Goal: Task Accomplishment & Management: Manage account settings

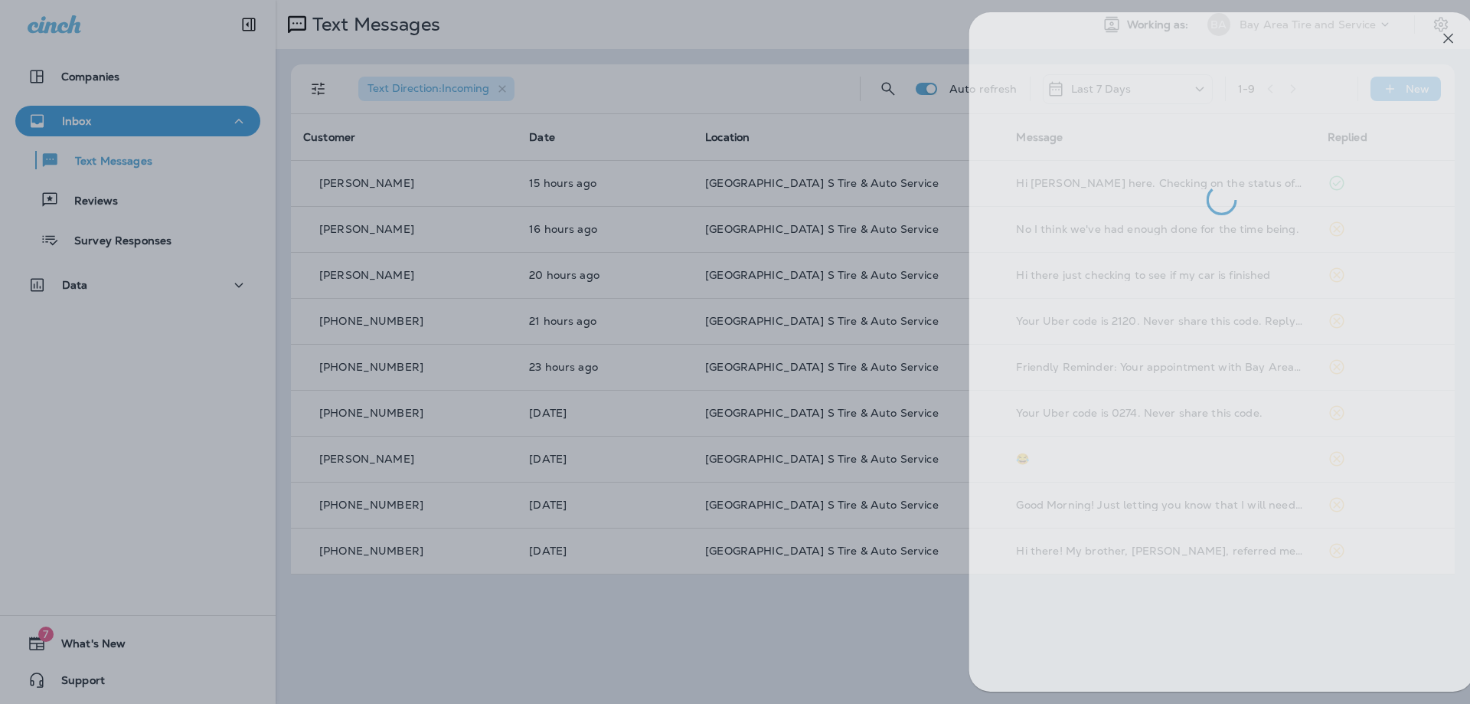
click at [113, 438] on div at bounding box center [760, 352] width 1470 height 704
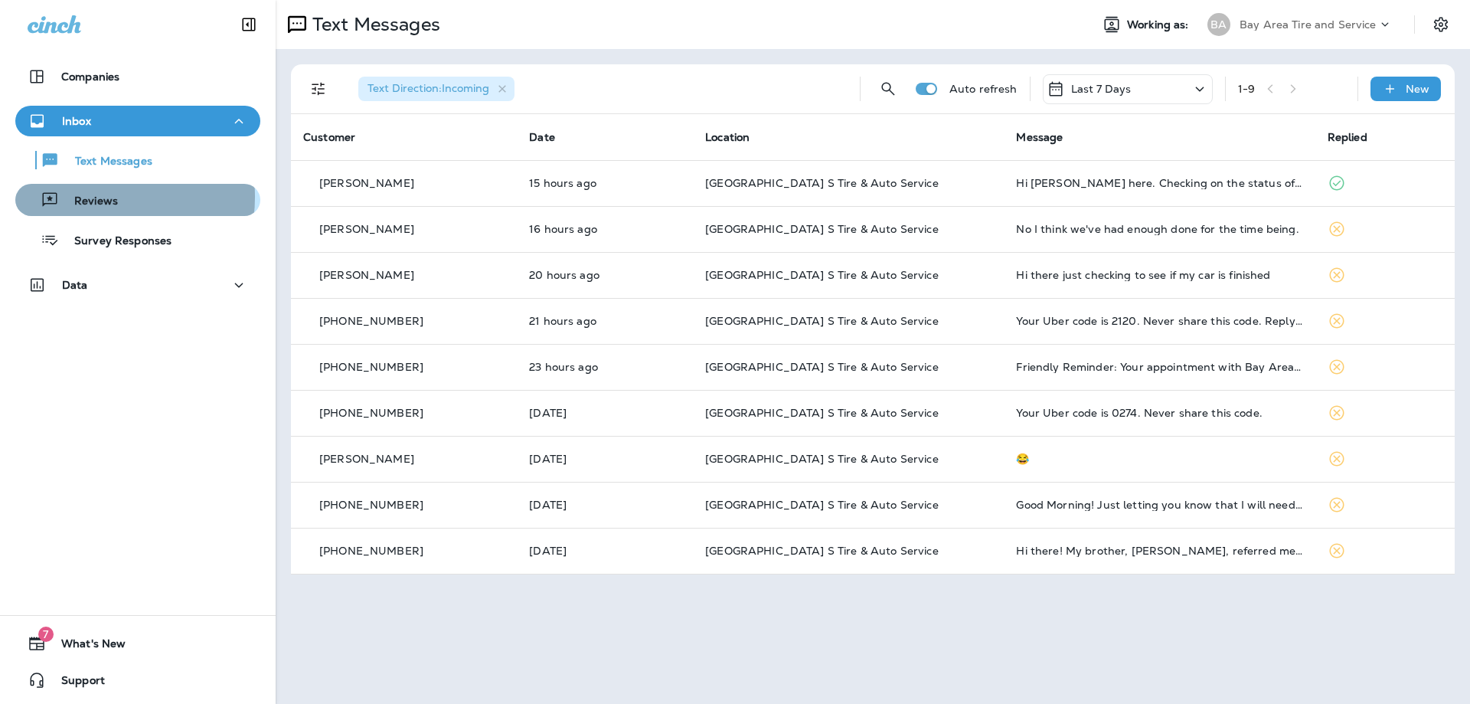
click at [93, 197] on p "Reviews" at bounding box center [88, 202] width 59 height 15
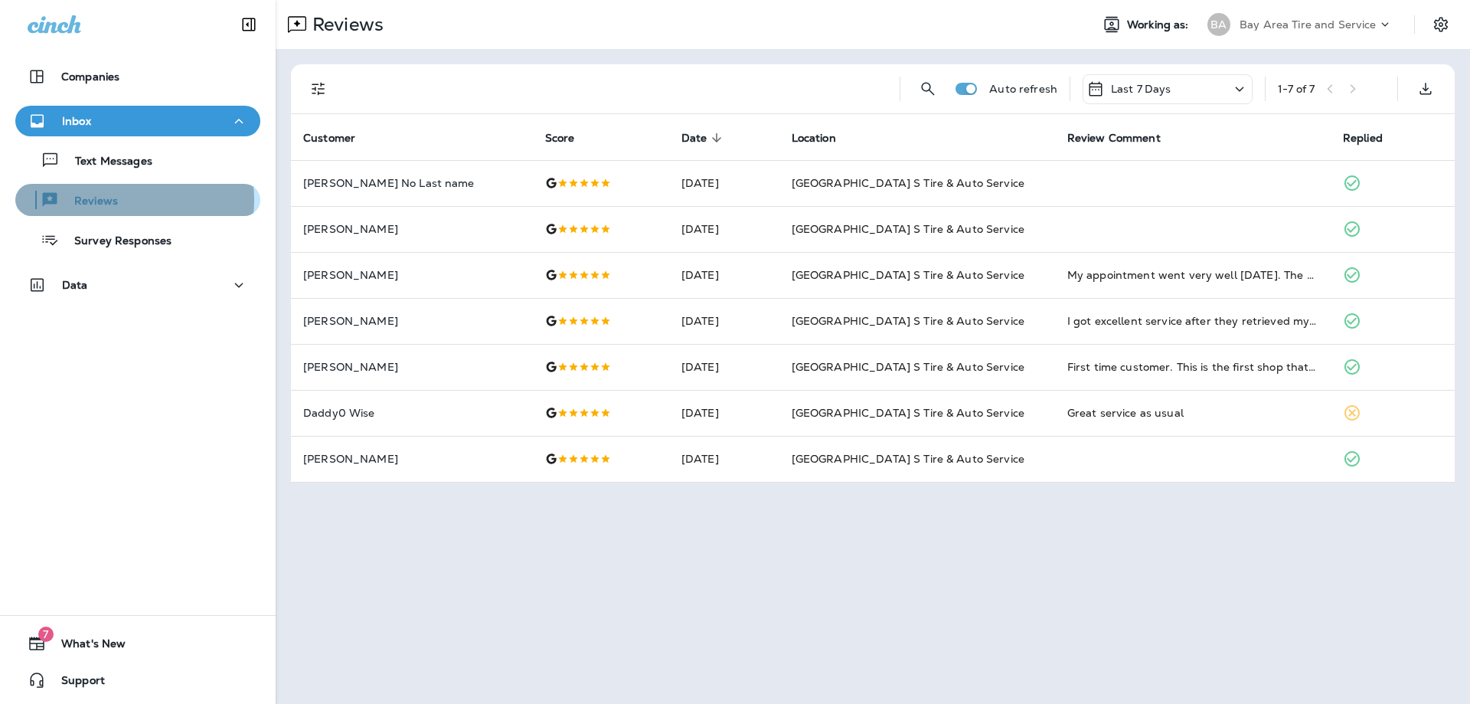
click at [110, 200] on p "Reviews" at bounding box center [88, 202] width 59 height 15
